Goal: Find contact information: Find contact information

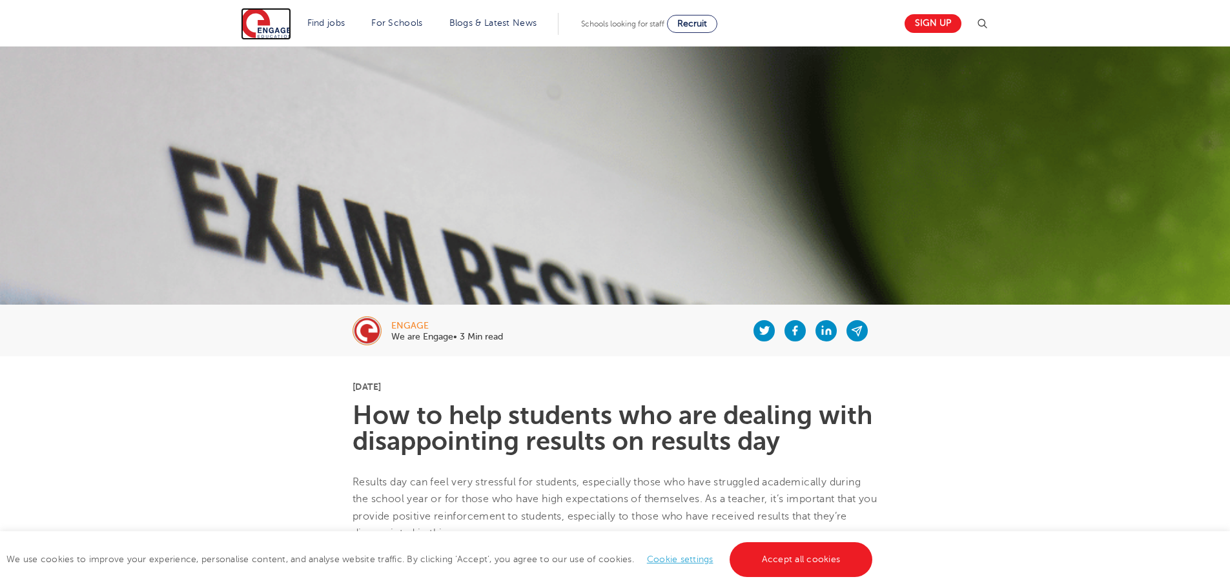
click at [249, 32] on img at bounding box center [266, 24] width 50 height 32
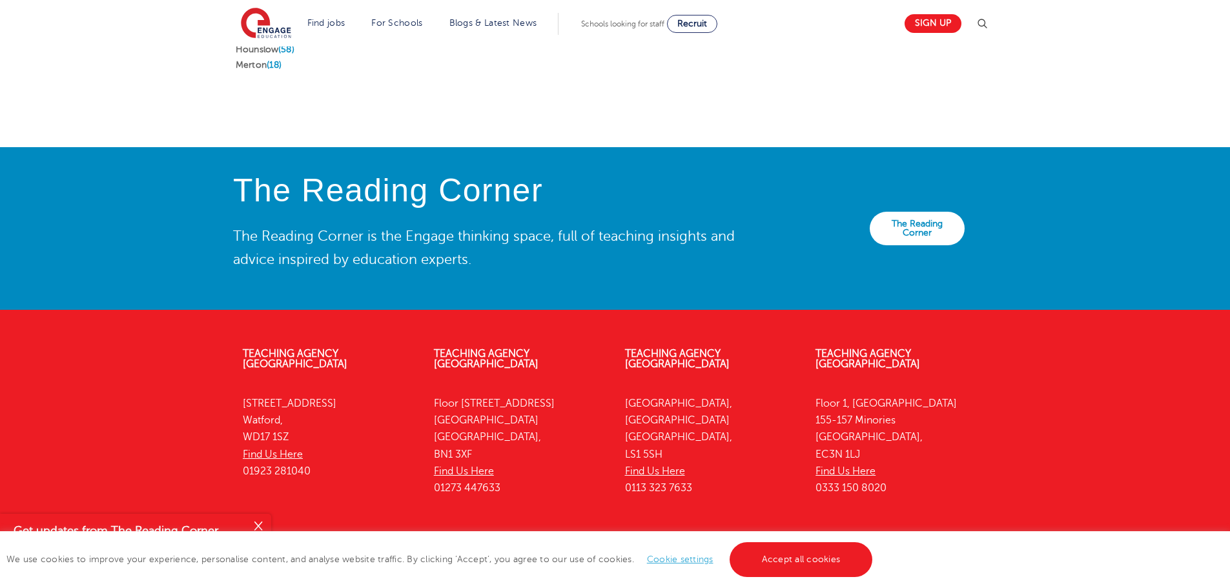
scroll to position [2774, 0]
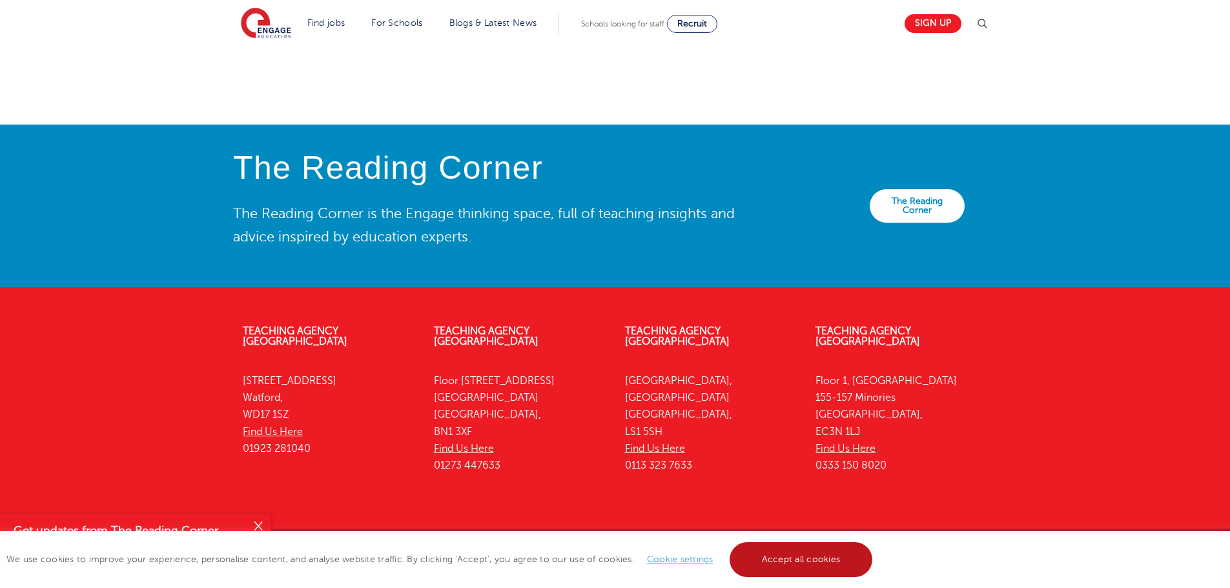
click at [781, 561] on link "Accept all cookies" at bounding box center [800, 559] width 143 height 35
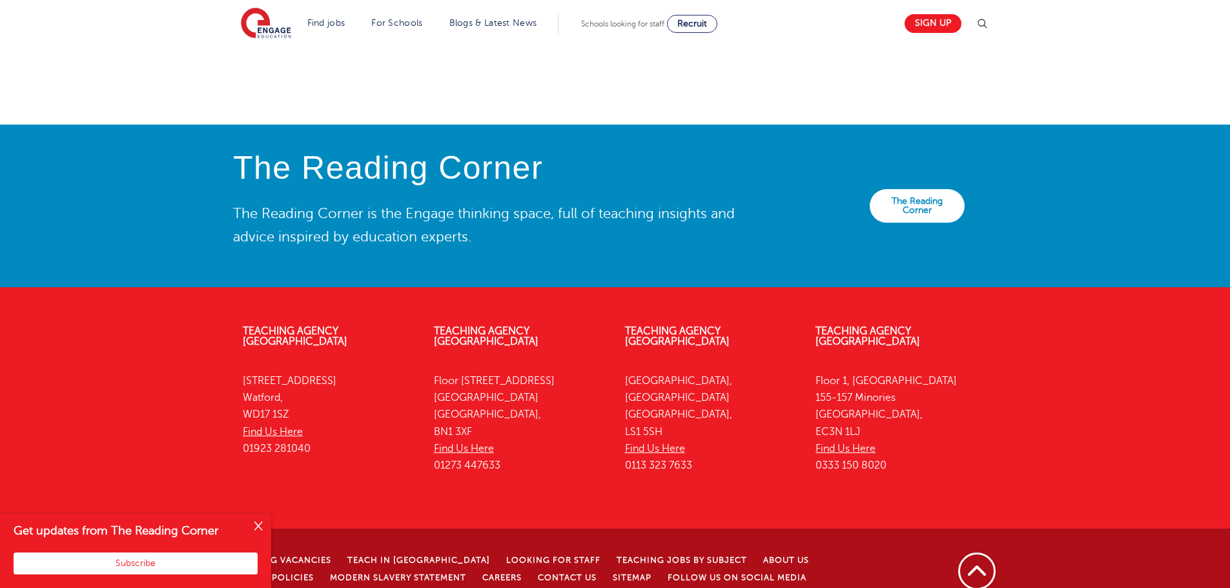
click at [260, 527] on button "Close" at bounding box center [258, 527] width 26 height 26
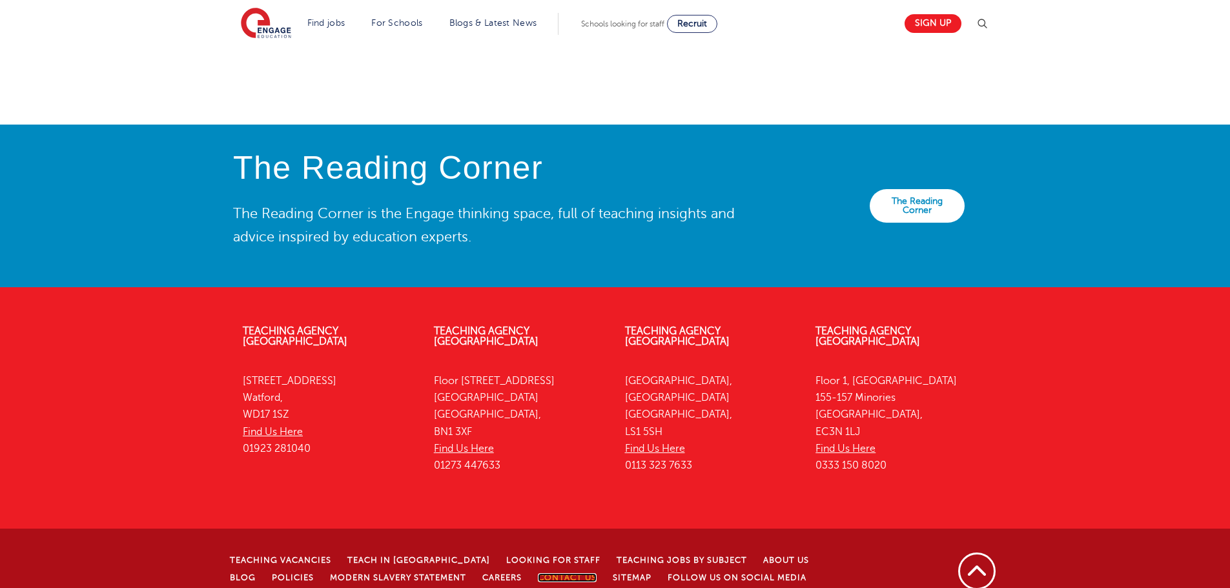
click at [538, 573] on link "Contact Us" at bounding box center [567, 577] width 59 height 9
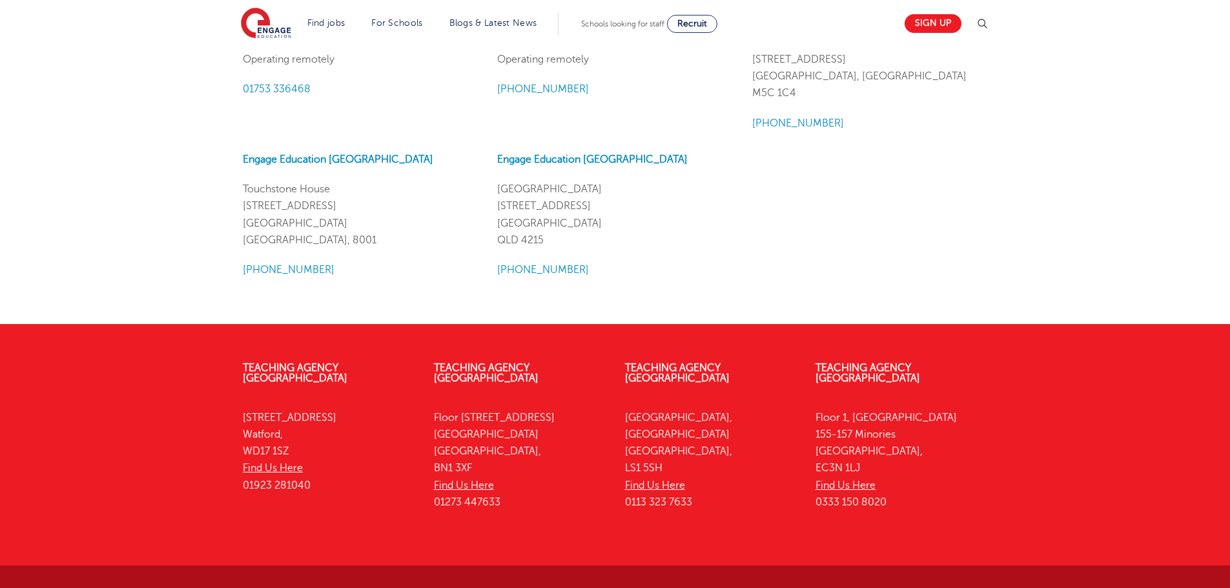
scroll to position [1549, 0]
